Goal: Task Accomplishment & Management: Use online tool/utility

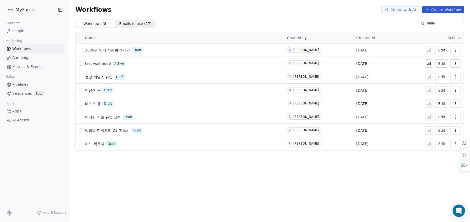
click at [451, 7] on button "Create Workflow" at bounding box center [443, 9] width 42 height 7
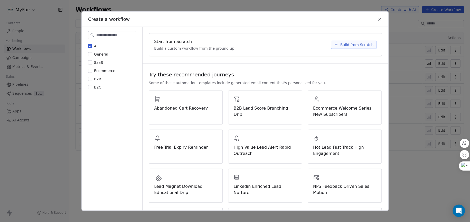
click at [350, 43] on span "Build from Scratch" at bounding box center [356, 44] width 33 height 5
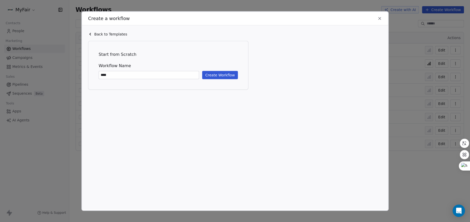
click at [158, 73] on input "****" at bounding box center [149, 75] width 100 height 8
type input "****"
click at [378, 19] on icon at bounding box center [380, 18] width 5 height 5
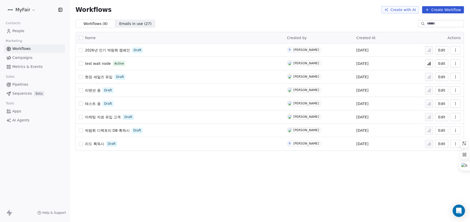
click at [459, 48] on button "button" at bounding box center [456, 50] width 10 height 8
click at [443, 71] on span "Duplicate" at bounding box center [442, 70] width 17 height 5
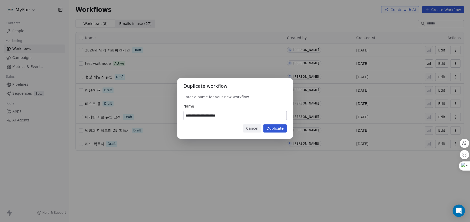
click at [252, 129] on button "Cancel" at bounding box center [252, 128] width 18 height 8
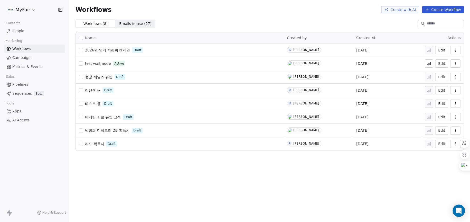
click at [456, 52] on icon "button" at bounding box center [456, 50] width 4 height 4
drag, startPoint x: 251, startPoint y: 183, endPoint x: 308, endPoint y: 138, distance: 72.8
click at [253, 181] on div "Workflows Create with AI Create Workflow Workflows ( 8 ) Workflows ( 8 ) Emails…" at bounding box center [269, 111] width 401 height 222
click at [82, 50] on button "button" at bounding box center [81, 50] width 4 height 4
drag, startPoint x: 111, startPoint y: 50, endPoint x: 270, endPoint y: 153, distance: 190.1
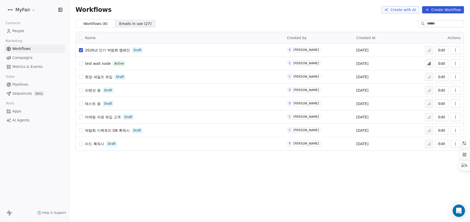
click at [264, 167] on div "Workflows Create with AI Create Workflow Workflows ( 8 ) Workflows ( 8 ) Emails…" at bounding box center [269, 111] width 401 height 222
click at [453, 53] on button "button" at bounding box center [456, 50] width 10 height 8
click at [411, 194] on div "Workflows Create with AI Create Workflow Workflows ( 8 ) Workflows ( 8 ) Emails…" at bounding box center [269, 111] width 401 height 222
click at [442, 51] on button "Edit" at bounding box center [441, 50] width 13 height 8
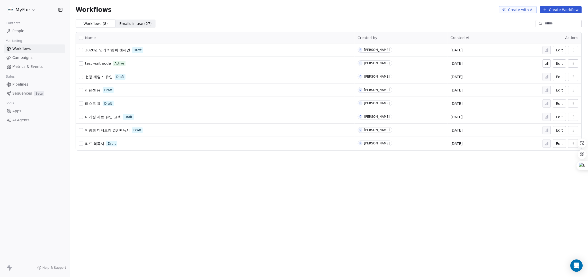
click at [80, 36] on button "button" at bounding box center [81, 38] width 4 height 4
click at [82, 50] on button "button" at bounding box center [81, 50] width 4 height 4
click at [138, 50] on span "Draft" at bounding box center [138, 50] width 8 height 5
click at [470, 49] on icon "button" at bounding box center [573, 49] width 0 height 0
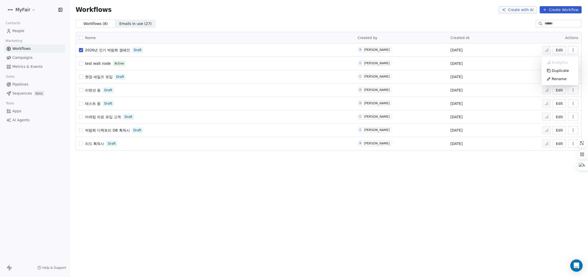
click at [77, 196] on div "Workflows Create with AI Create Workflow Workflows ( 8 ) Workflows ( 8 ) Emails…" at bounding box center [328, 138] width 518 height 277
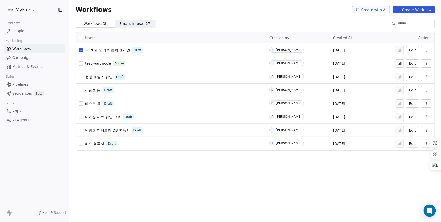
click at [426, 49] on icon "button" at bounding box center [426, 50] width 4 height 4
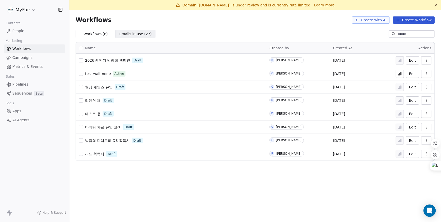
click at [428, 61] on icon "button" at bounding box center [426, 60] width 4 height 4
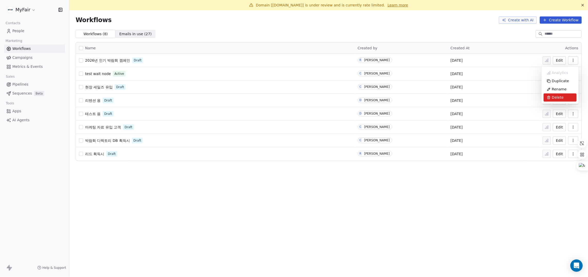
click at [441, 98] on div "Delete" at bounding box center [559, 98] width 33 height 8
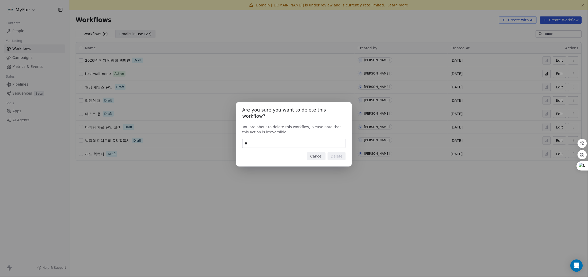
type input "*"
drag, startPoint x: 280, startPoint y: 126, endPoint x: 250, endPoint y: 125, distance: 30.3
click at [235, 121] on div "Are you sure you want to delete this workflow? You are about to delete this wor…" at bounding box center [294, 138] width 588 height 89
click at [283, 134] on div "Are you sure you want to delete this workflow? You are about to delete this wor…" at bounding box center [294, 134] width 116 height 65
drag, startPoint x: 287, startPoint y: 131, endPoint x: 241, endPoint y: 123, distance: 46.4
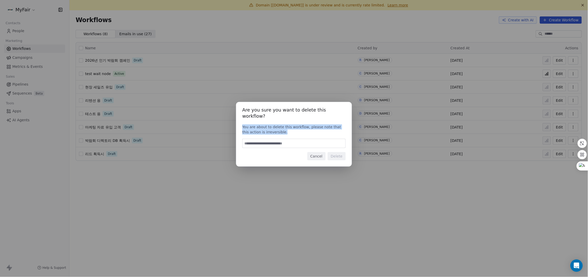
click at [241, 123] on div "Are you sure you want to delete this workflow? You are about to delete this wor…" at bounding box center [294, 134] width 116 height 65
click at [231, 115] on icon at bounding box center [231, 115] width 5 height 5
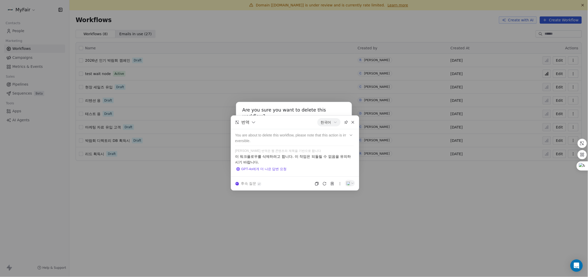
click at [258, 111] on h1 "Are you sure you want to delete this workflow?" at bounding box center [293, 113] width 103 height 11
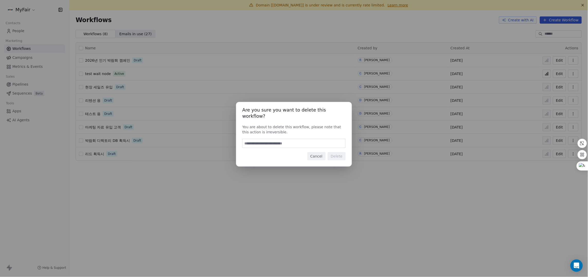
click at [283, 143] on input at bounding box center [293, 143] width 103 height 9
type input "*"
type input "****"
click at [287, 145] on input "****" at bounding box center [293, 143] width 103 height 9
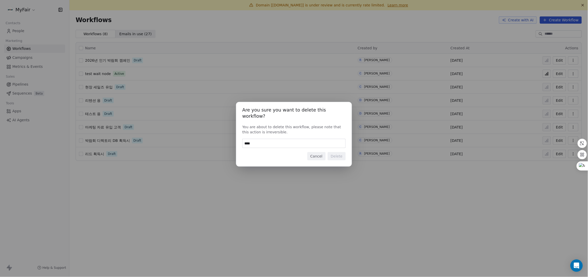
drag, startPoint x: 285, startPoint y: 139, endPoint x: 233, endPoint y: 133, distance: 52.2
click at [231, 131] on div "Are you sure you want to delete this workflow? You are about to delete this wor…" at bounding box center [294, 138] width 588 height 89
drag, startPoint x: 271, startPoint y: 153, endPoint x: 318, endPoint y: 150, distance: 47.7
click at [272, 153] on div "Cancel Delete" at bounding box center [293, 156] width 103 height 8
click at [306, 139] on input at bounding box center [293, 143] width 103 height 9
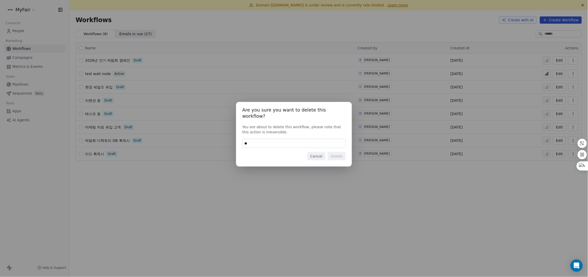
type input "*"
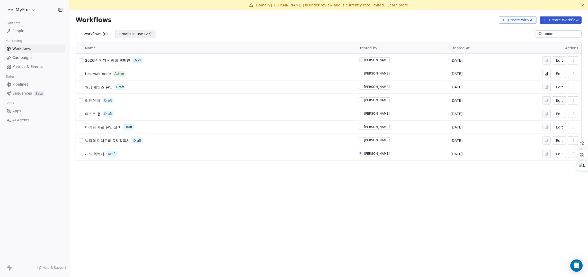
click at [428, 215] on div "Domain [myfair.co.kr] is under review and is currently rate limited. Learn more…" at bounding box center [328, 138] width 518 height 277
drag, startPoint x: 266, startPoint y: 6, endPoint x: 375, endPoint y: 7, distance: 108.5
click at [375, 7] on div "Domain [[DOMAIN_NAME]] is under review and is currently rate limited. Learn more" at bounding box center [329, 5] width 510 height 5
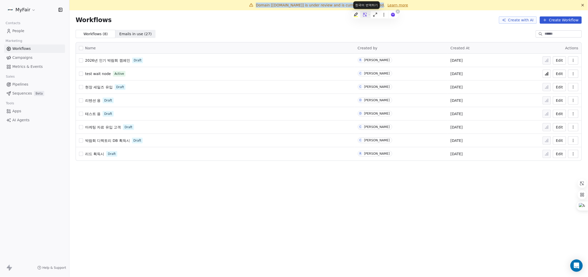
click at [365, 16] on icon at bounding box center [365, 15] width 4 height 4
click at [530, 212] on div "Domain [[DOMAIN_NAME]] is under review and is currently rate limited. Learn mor…" at bounding box center [328, 138] width 518 height 277
click at [414, 30] on div "Workflows ( 8 ) Workflows ( 8 ) Emails in use ( 27 ) Emails in use ( 27 )" at bounding box center [328, 34] width 518 height 8
click at [79, 60] on button "button" at bounding box center [81, 60] width 4 height 4
click at [577, 62] on button "button" at bounding box center [573, 60] width 10 height 8
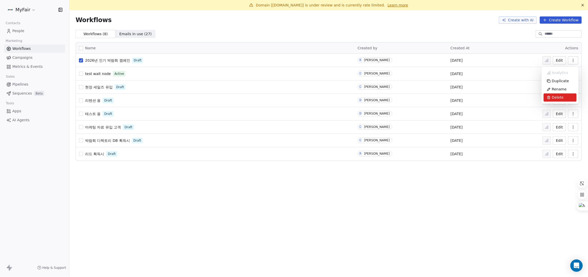
click at [554, 99] on span "Delete" at bounding box center [558, 97] width 12 height 5
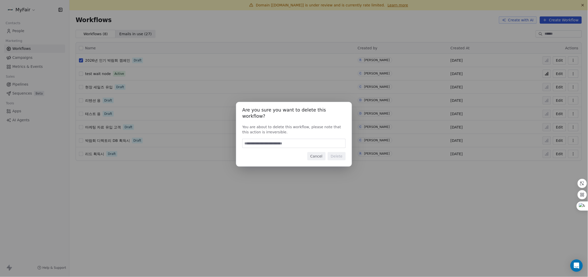
click at [317, 155] on button "Cancel" at bounding box center [316, 156] width 18 height 8
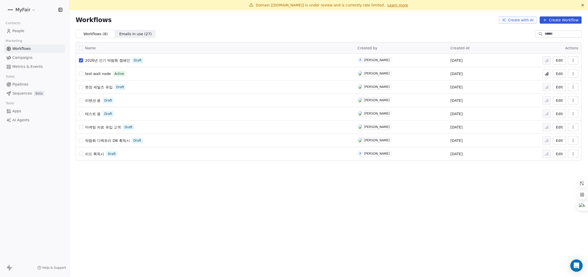
click at [281, 225] on div "Domain [myfair.co.kr] is under review and is currently rate limited. Learn more…" at bounding box center [328, 138] width 518 height 277
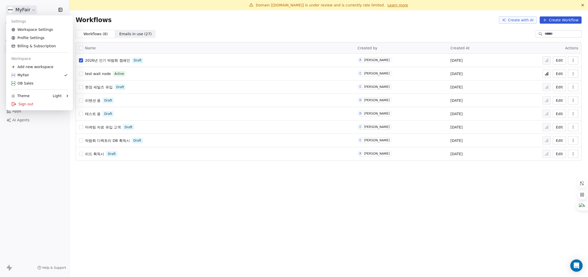
click at [22, 8] on html "MyFair Contacts People Marketing Workflows Campaigns Metrics & Events Sales Pip…" at bounding box center [294, 138] width 588 height 277
click at [20, 7] on html "MyFair Contacts People Marketing Workflows Campaigns Metrics & Events Sales Pip…" at bounding box center [294, 138] width 588 height 277
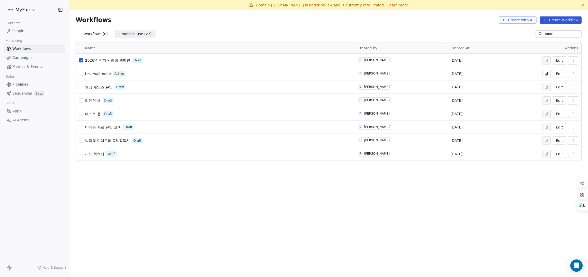
click at [560, 60] on button "Edit" at bounding box center [559, 60] width 13 height 8
click at [572, 61] on icon "button" at bounding box center [573, 60] width 4 height 4
click at [570, 94] on div "Delete" at bounding box center [559, 98] width 33 height 8
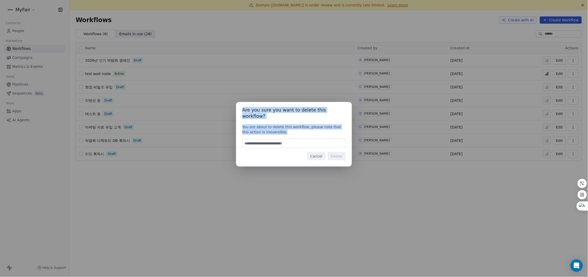
drag, startPoint x: 290, startPoint y: 127, endPoint x: 240, endPoint y: 111, distance: 52.1
click at [240, 111] on div "Are you sure you want to delete this workflow? You are about to delete this wor…" at bounding box center [294, 134] width 116 height 65
click at [229, 100] on div at bounding box center [231, 103] width 10 height 7
click at [228, 101] on icon at bounding box center [230, 103] width 5 height 5
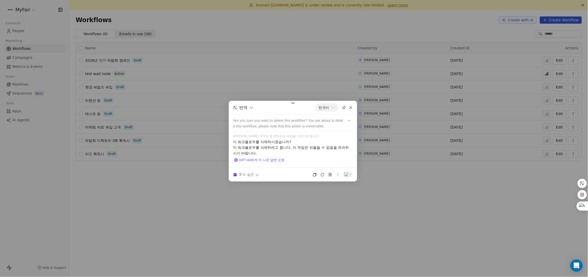
click at [353, 111] on div "번역 한국어 Are you sure you want to delete this workflow? You are about to delete t…" at bounding box center [292, 141] width 129 height 81
click at [348, 110] on div at bounding box center [350, 108] width 6 height 6
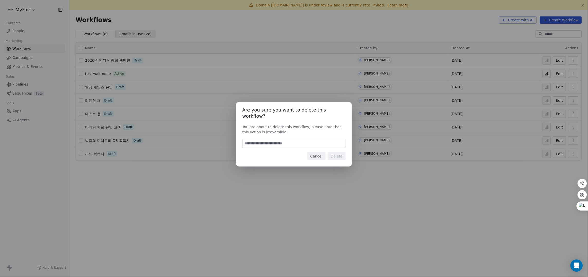
click at [305, 142] on input at bounding box center [293, 143] width 103 height 9
type input "*"
type input "******"
click at [340, 153] on button "Delete" at bounding box center [336, 156] width 18 height 8
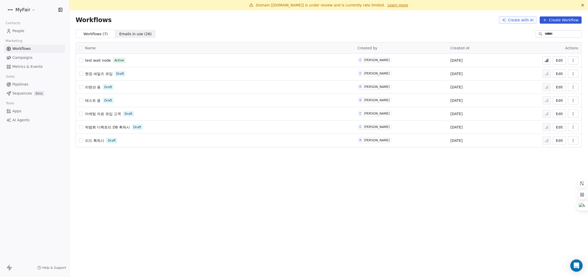
click at [459, 224] on div "Domain [myfair.co.kr] is under review and is currently rate limited. Learn more…" at bounding box center [328, 138] width 518 height 277
click at [553, 19] on button "Create Workflow" at bounding box center [560, 19] width 42 height 7
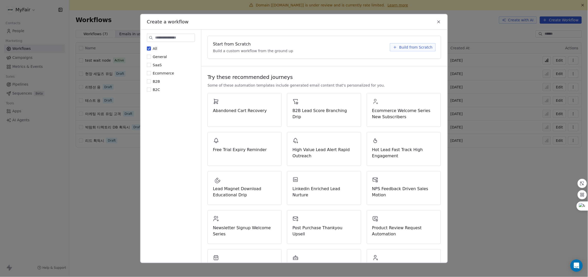
click at [421, 46] on span "Build from Scratch" at bounding box center [415, 47] width 33 height 5
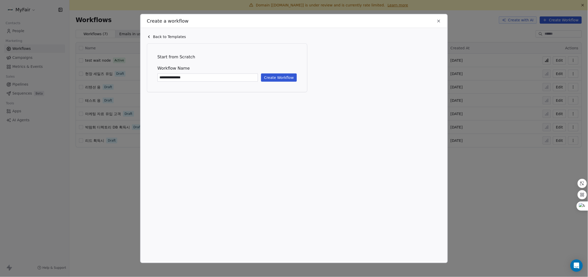
type input "**********"
click at [277, 77] on button "Create Workflow" at bounding box center [279, 78] width 36 height 8
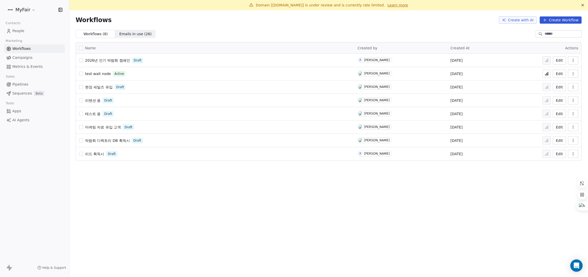
click at [555, 17] on button "Create Workflow" at bounding box center [560, 19] width 42 height 7
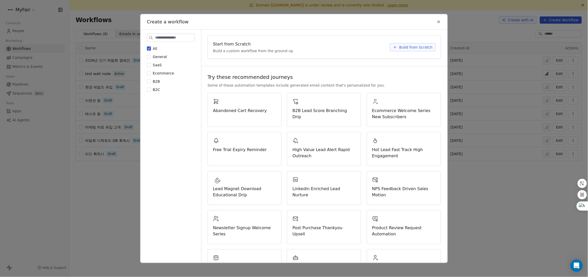
click at [399, 49] on span "Build from Scratch" at bounding box center [415, 47] width 33 height 5
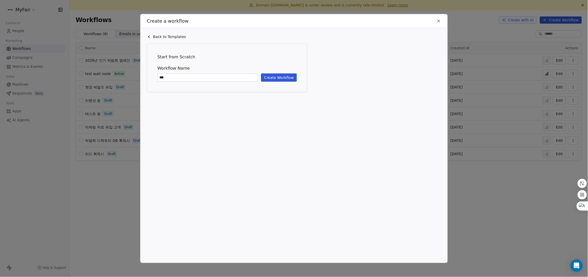
type input "***"
click at [277, 78] on button "Create Workflow" at bounding box center [279, 78] width 36 height 8
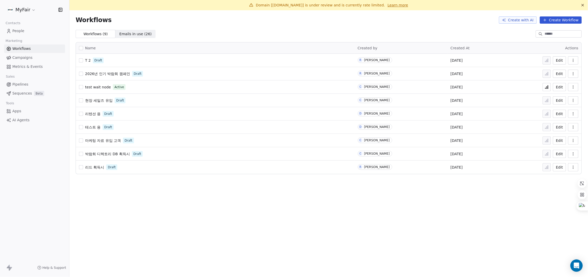
click at [558, 73] on button "Edit" at bounding box center [559, 74] width 13 height 8
click at [563, 59] on button "Edit" at bounding box center [559, 60] width 13 height 8
drag, startPoint x: 319, startPoint y: 190, endPoint x: 310, endPoint y: 191, distance: 8.5
click at [319, 192] on div "Domain [myfair.co.kr] is under review and is currently rate limited. Learn more…" at bounding box center [328, 138] width 518 height 277
click at [558, 73] on button "Edit" at bounding box center [559, 74] width 13 height 8
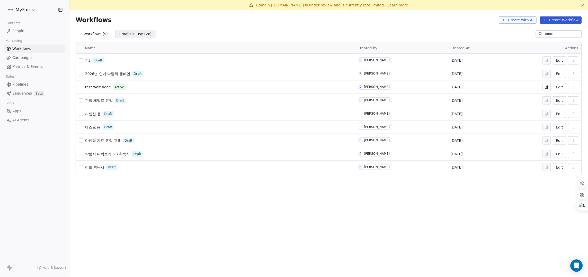
click at [557, 76] on button "Edit" at bounding box center [559, 74] width 13 height 8
